Goal: Task Accomplishment & Management: Manage account settings

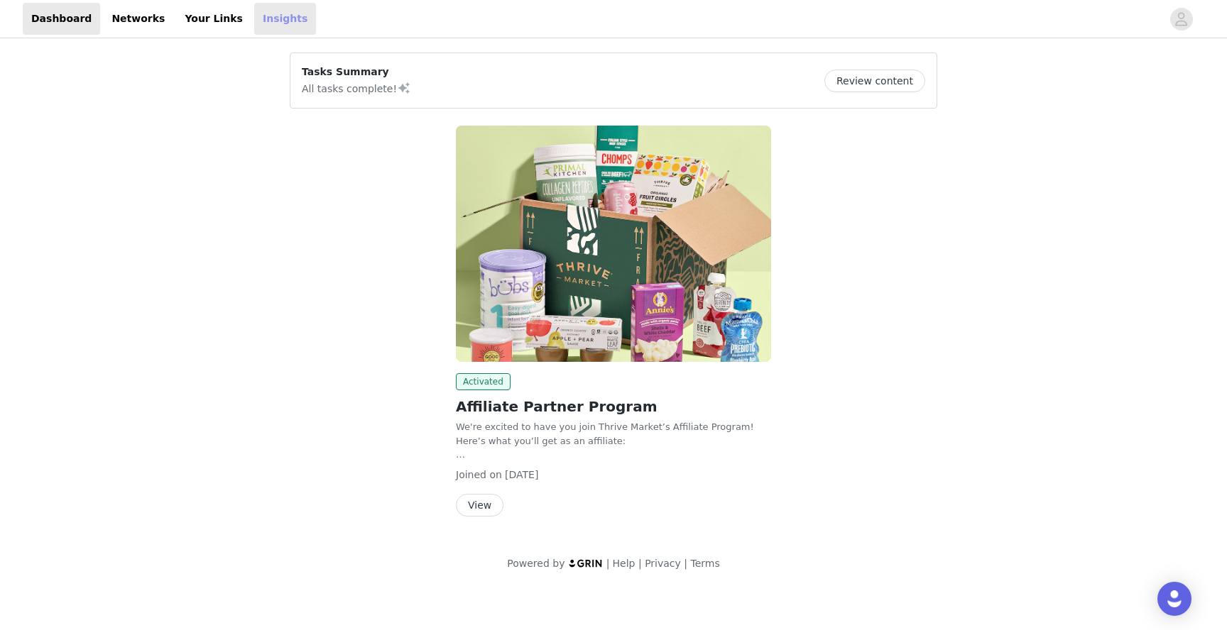
click at [254, 19] on link "Insights" at bounding box center [285, 19] width 62 height 32
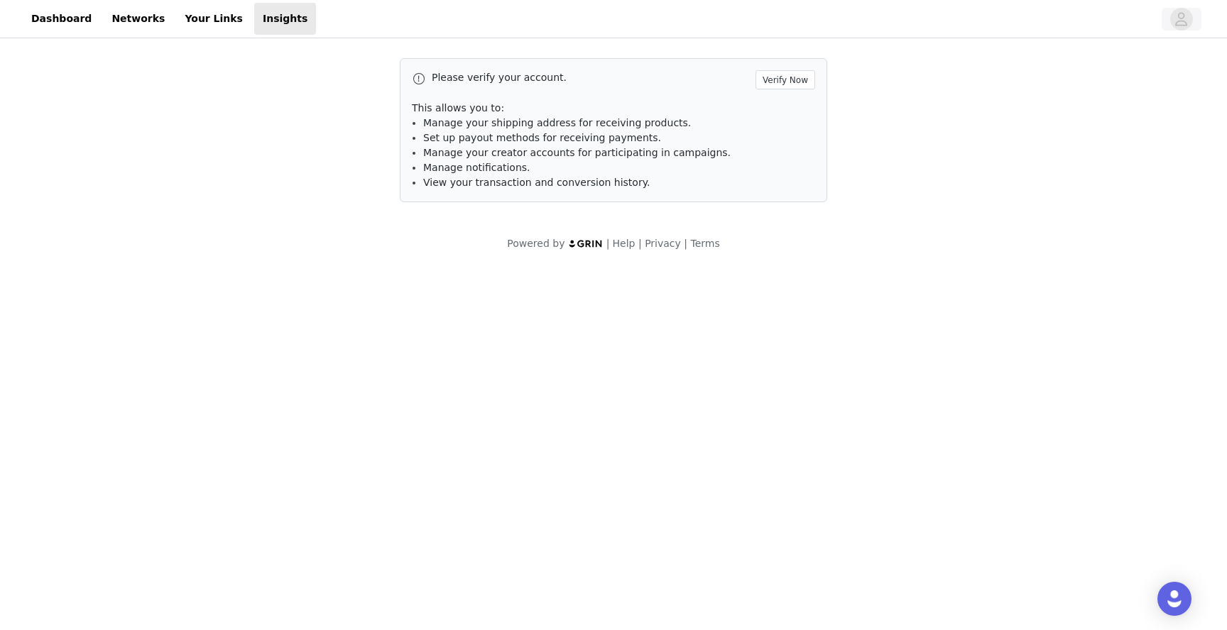
click at [1171, 27] on button "button" at bounding box center [1181, 19] width 40 height 23
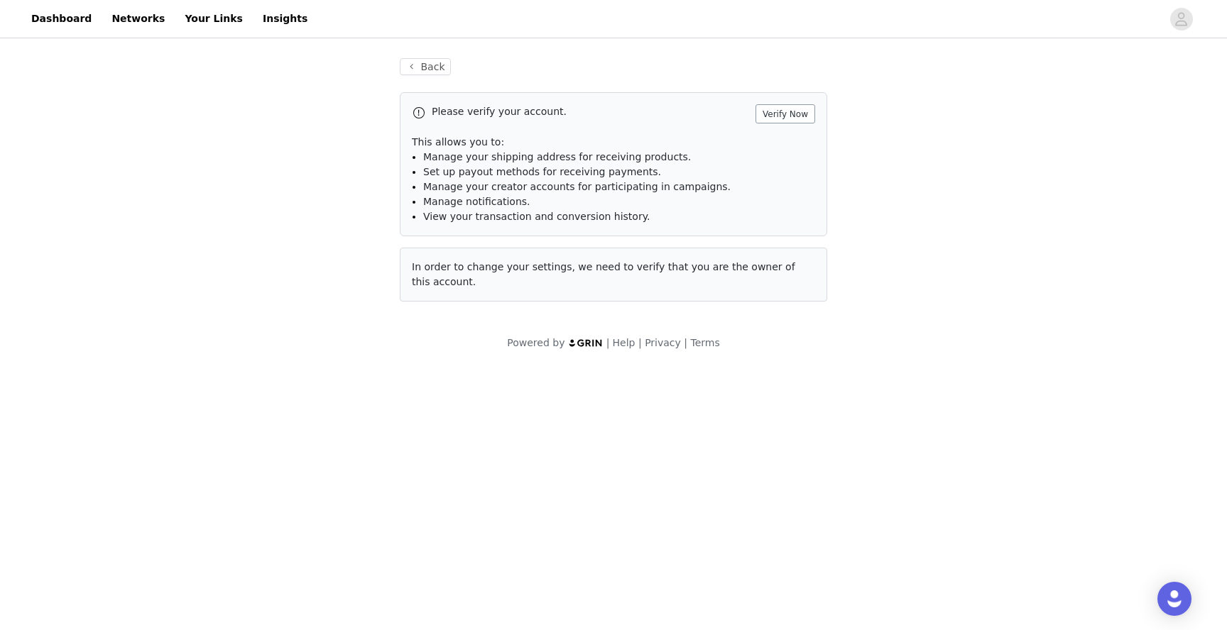
click at [799, 114] on button "Verify Now" at bounding box center [785, 113] width 60 height 19
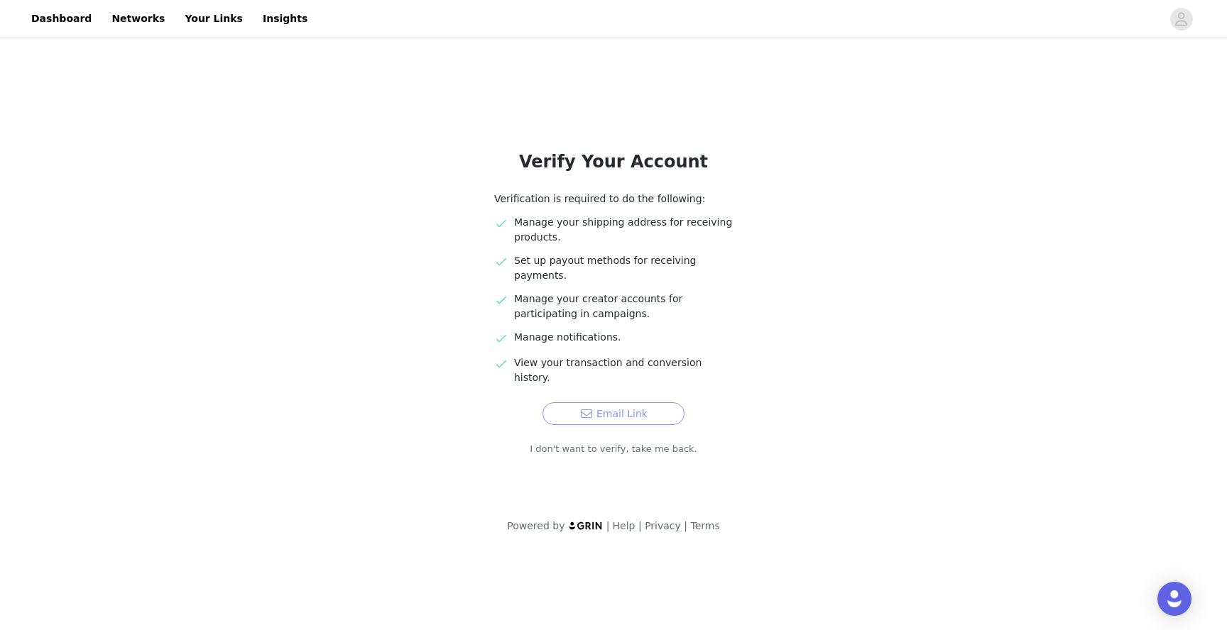
click at [581, 403] on button "Email Link" at bounding box center [613, 414] width 142 height 23
